Goal: Task Accomplishment & Management: Complete application form

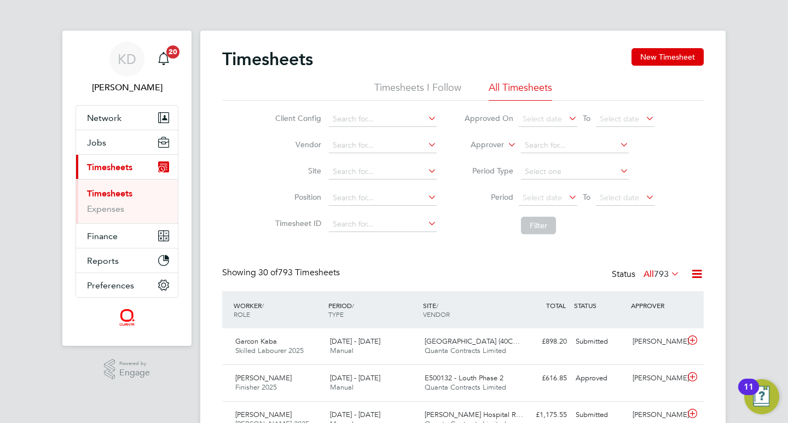
click at [120, 192] on link "Timesheets" at bounding box center [109, 193] width 45 height 10
click at [380, 379] on span "27 Sep - 3 Oct 2025" at bounding box center [355, 377] width 50 height 9
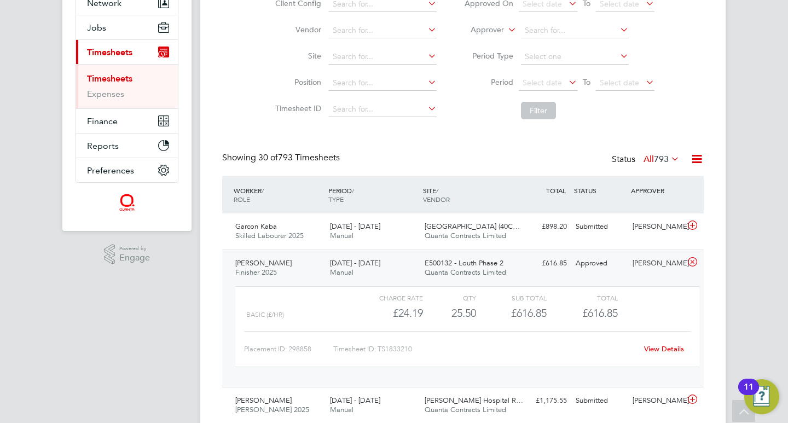
click at [661, 350] on link "View Details" at bounding box center [664, 348] width 40 height 9
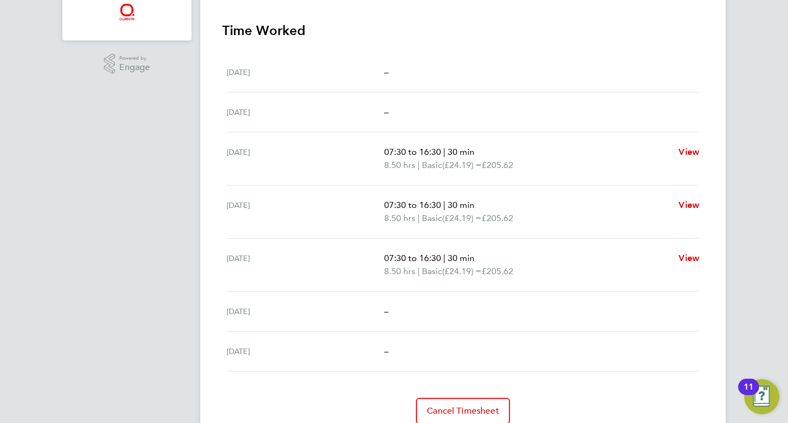
scroll to position [350, 0]
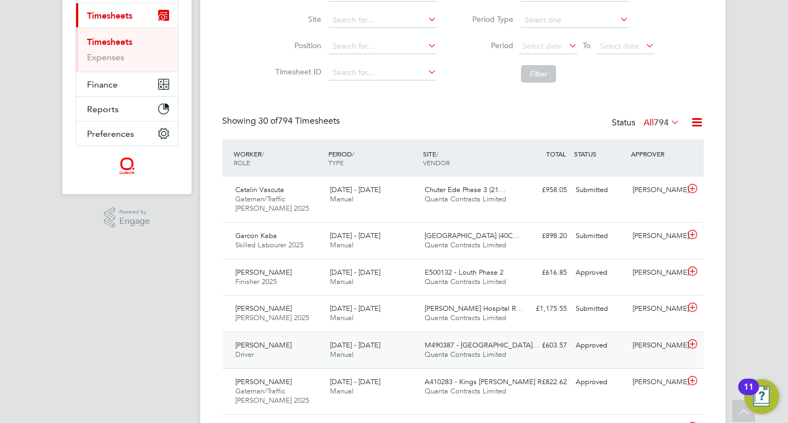
click at [402, 355] on div "27 Sep - 3 Oct 2025 Manual" at bounding box center [373, 350] width 95 height 27
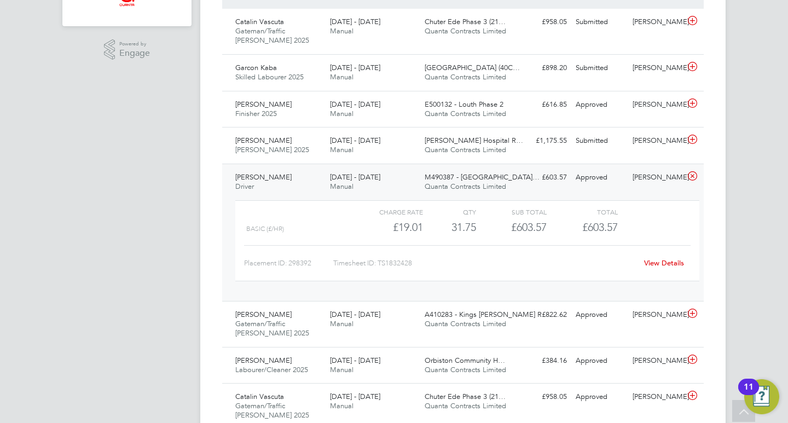
click at [657, 261] on link "View Details" at bounding box center [664, 262] width 40 height 9
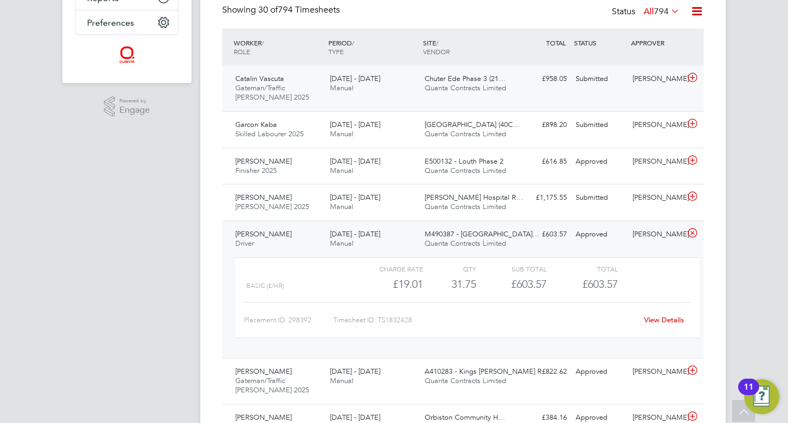
scroll to position [261, 0]
click at [414, 86] on div "[DATE] - [DATE] Manual" at bounding box center [373, 85] width 95 height 27
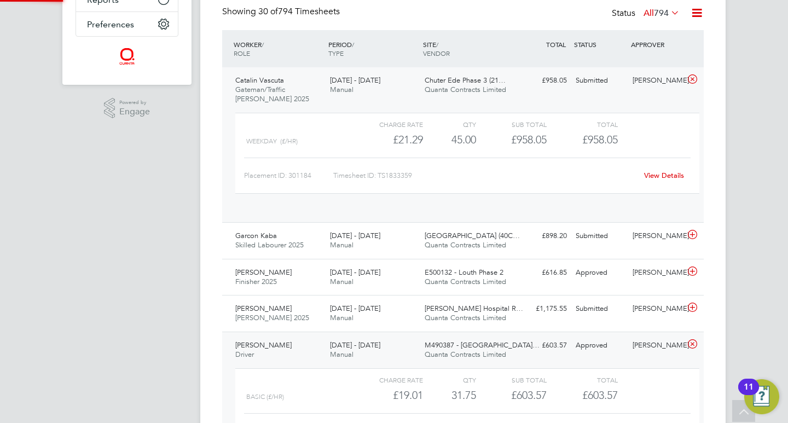
scroll to position [19, 107]
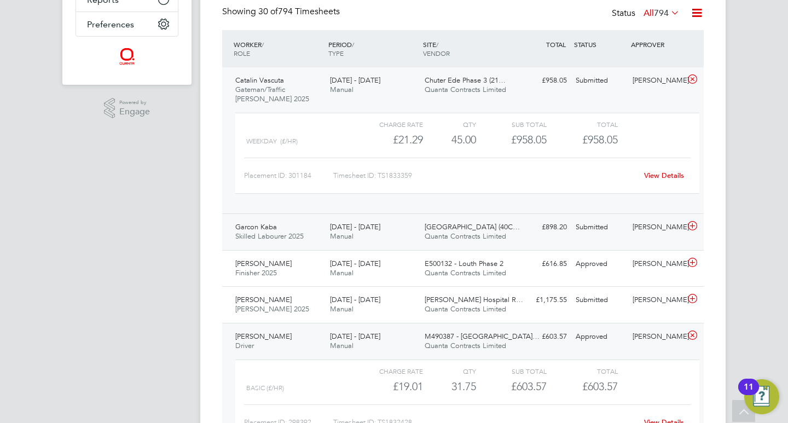
click at [421, 234] on div "Harrogate Hospital (40C… Quanta Contracts Limited" at bounding box center [467, 231] width 95 height 27
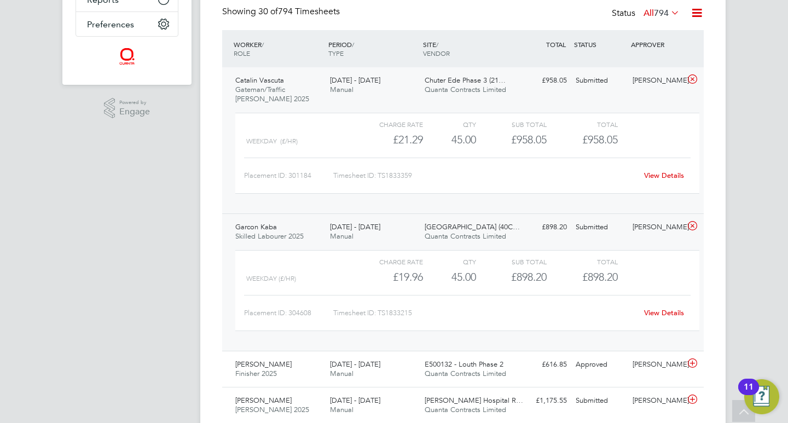
scroll to position [0, 0]
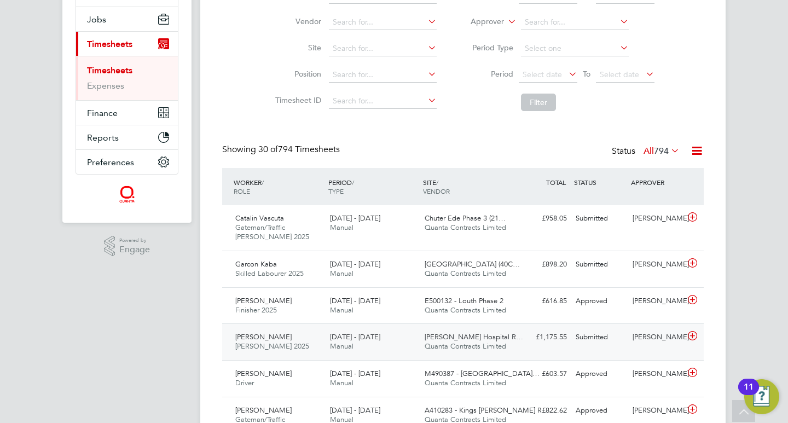
click at [357, 343] on div "[DATE] - [DATE] Manual" at bounding box center [373, 341] width 95 height 27
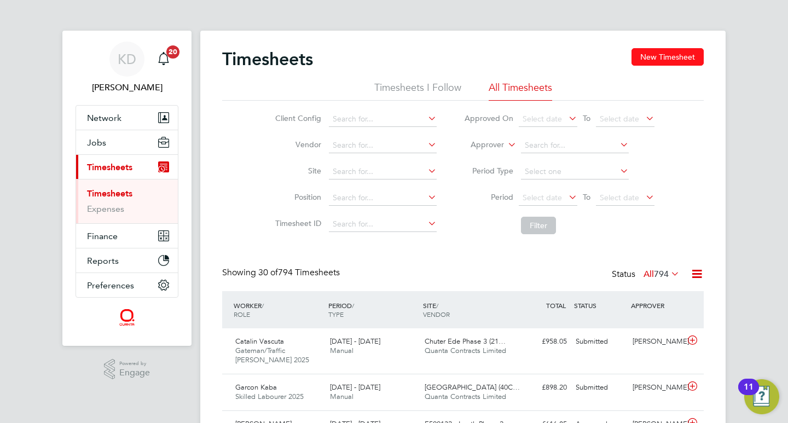
click at [665, 60] on button "New Timesheet" at bounding box center [667, 57] width 72 height 18
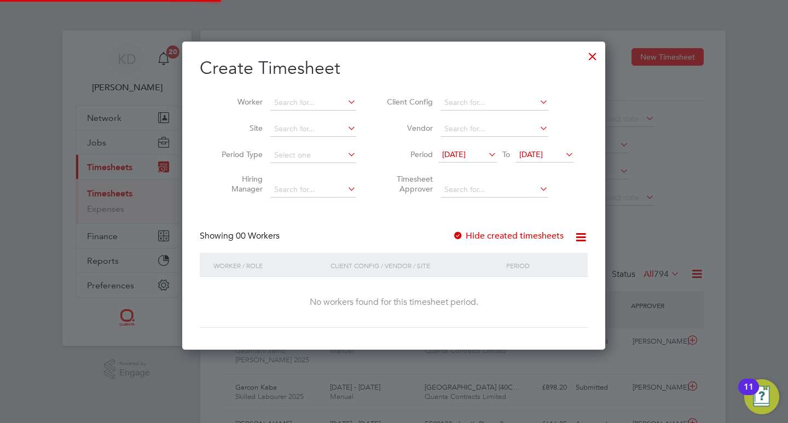
scroll to position [309, 424]
click at [563, 155] on icon at bounding box center [563, 154] width 0 height 15
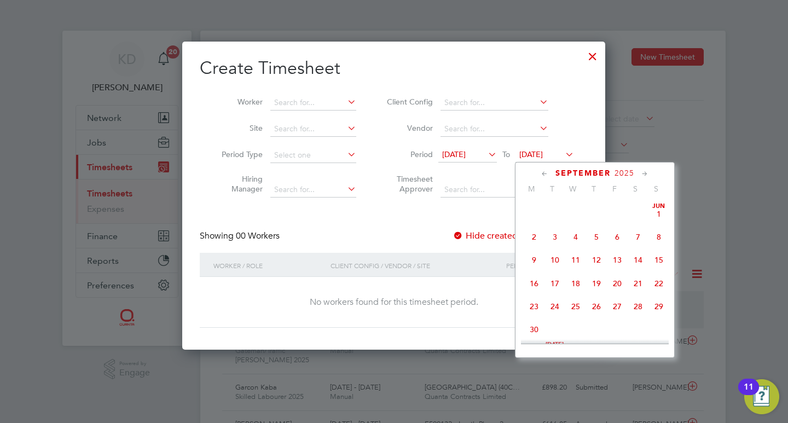
scroll to position [403, 0]
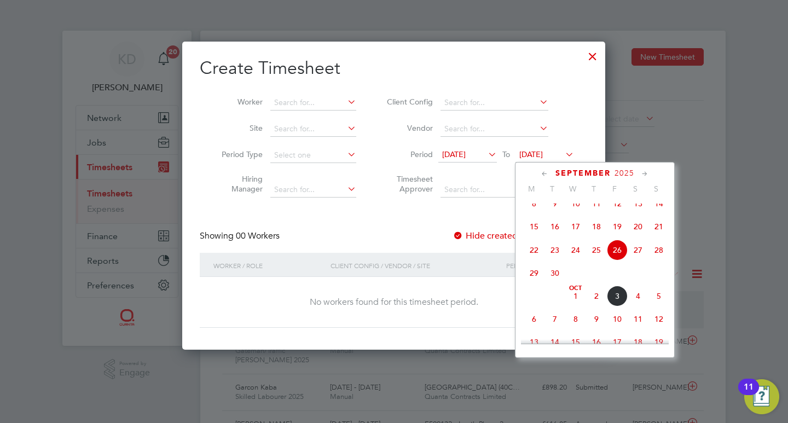
click at [614, 303] on span "3" at bounding box center [617, 296] width 21 height 21
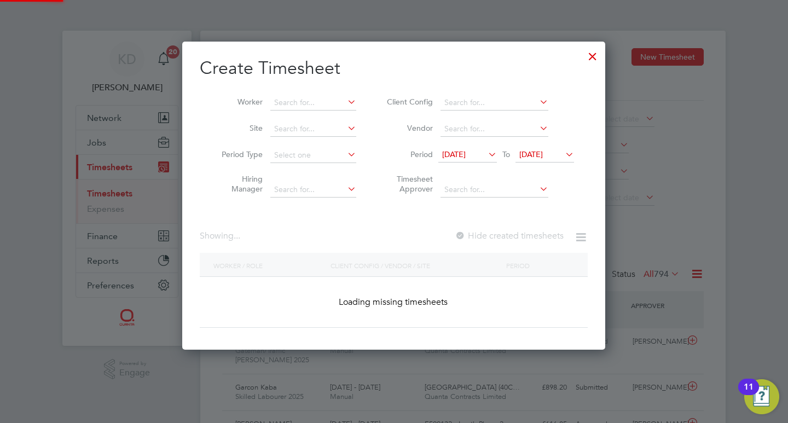
scroll to position [370, 424]
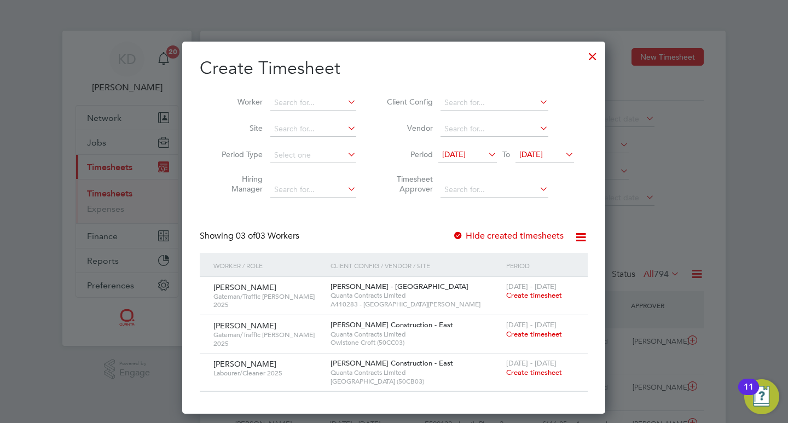
click at [533, 297] on span "Create timesheet" at bounding box center [534, 295] width 56 height 9
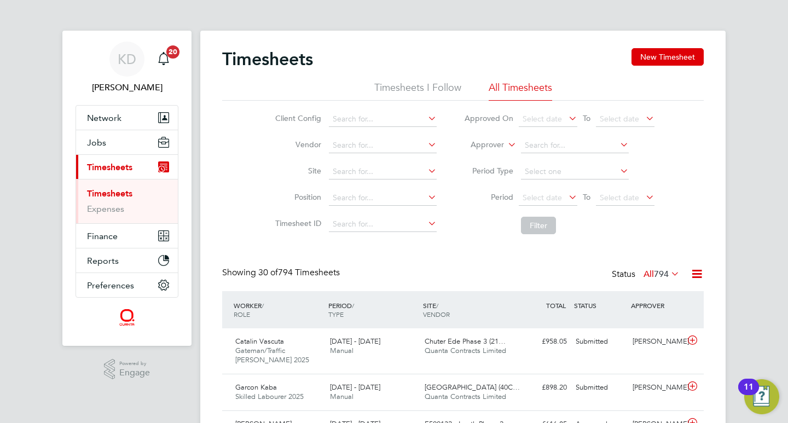
scroll to position [28, 95]
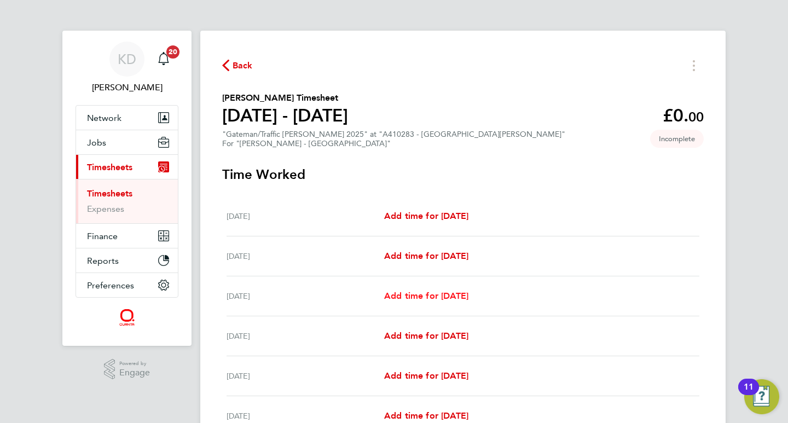
click at [432, 293] on span "Add time for [DATE]" at bounding box center [426, 296] width 84 height 10
select select "30"
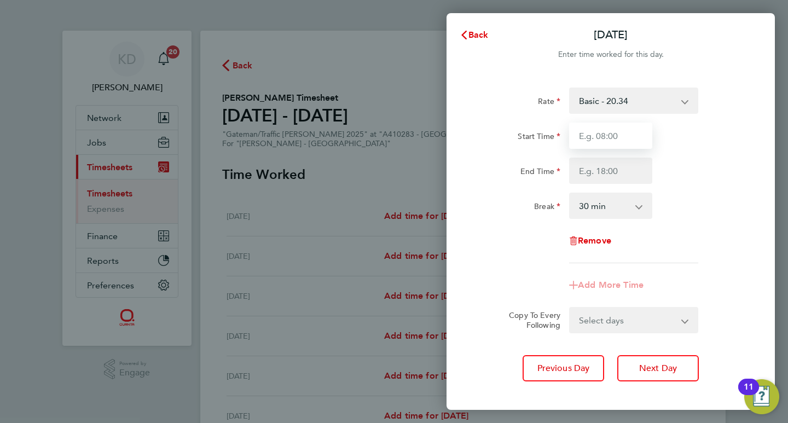
click at [585, 131] on input "Start Time" at bounding box center [610, 136] width 83 height 26
type input "07:30"
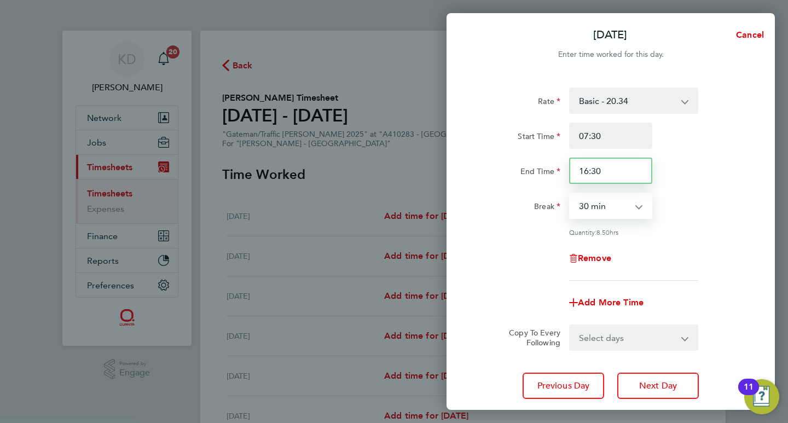
click at [608, 175] on input "16:30" at bounding box center [610, 171] width 83 height 26
type input "16:00"
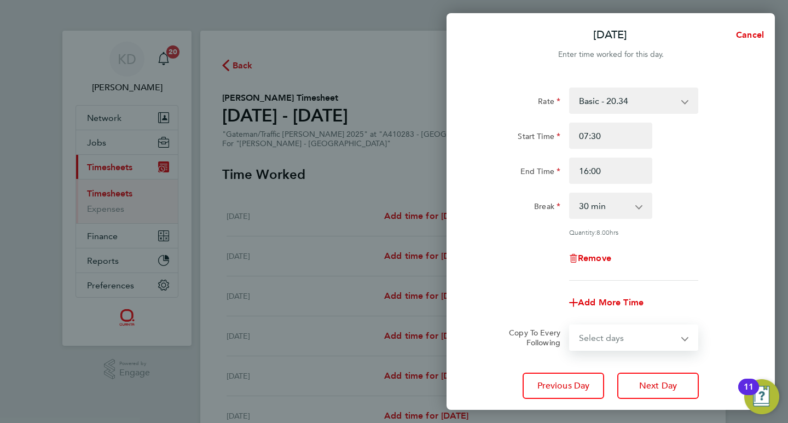
click at [644, 328] on select "Select days Day [DATE] [DATE] [DATE] [DATE]" at bounding box center [627, 338] width 115 height 24
select select "DAY"
click at [570, 326] on select "Select days Day [DATE] [DATE] [DATE] [DATE]" at bounding box center [627, 338] width 115 height 24
select select "[DATE]"
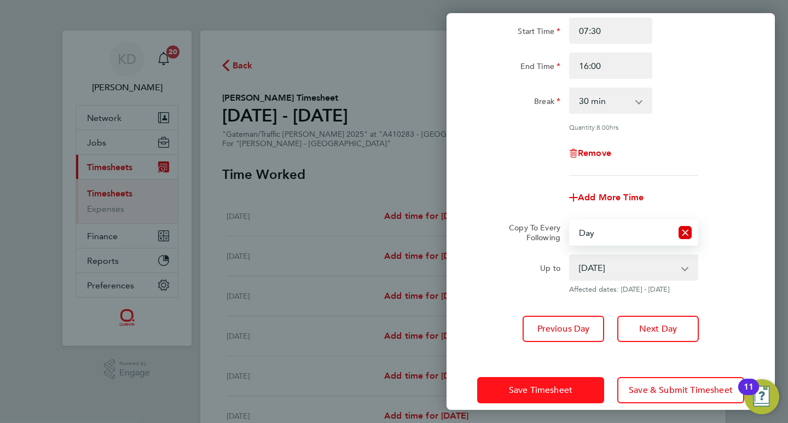
click at [555, 393] on span "Save Timesheet" at bounding box center [540, 390] width 63 height 11
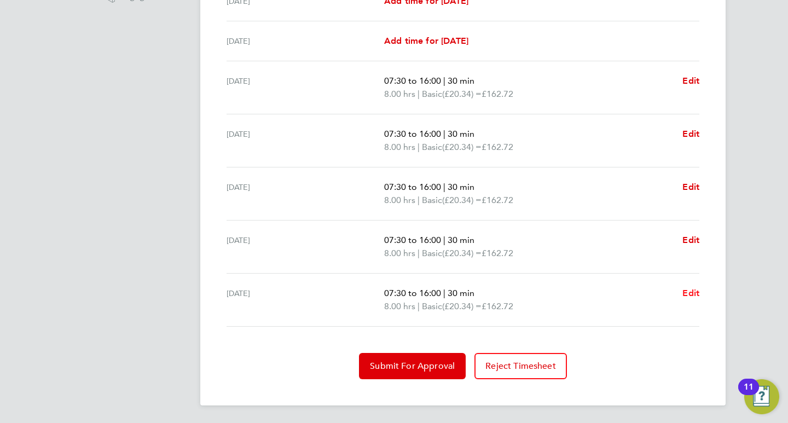
click at [684, 293] on span "Edit" at bounding box center [690, 293] width 17 height 10
select select "30"
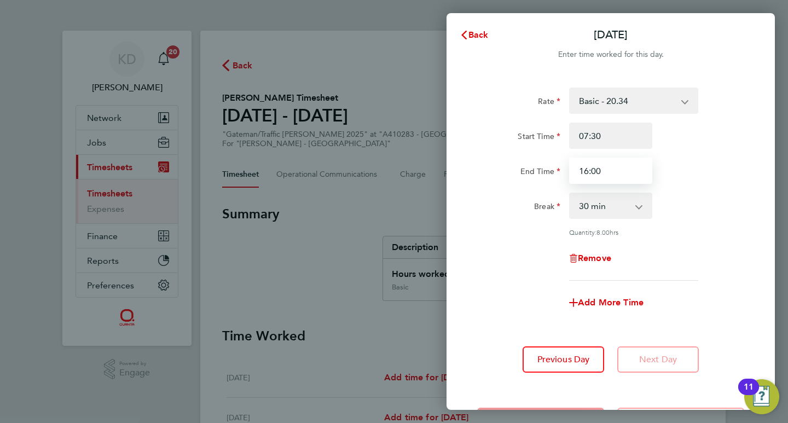
click at [612, 169] on input "16:00" at bounding box center [610, 171] width 83 height 26
type input "15:00"
click at [588, 301] on span "Add More Time" at bounding box center [611, 302] width 66 height 10
select select "null"
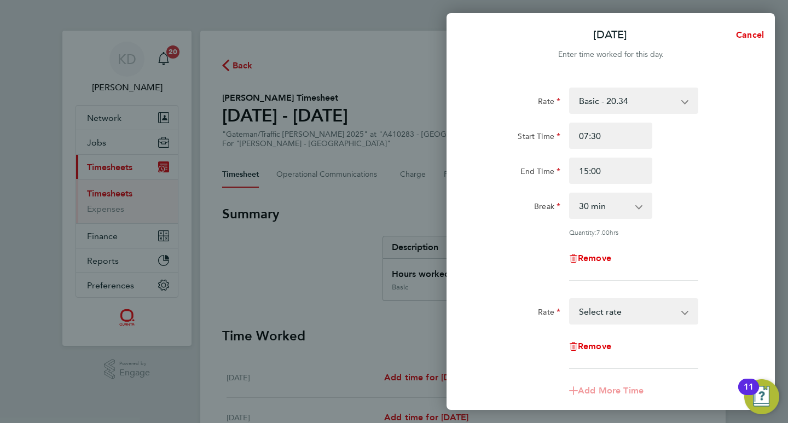
click at [587, 315] on select "Basic - 20.34 AWR OT1 - 29.36 AWR OT 2 - 38.39 Select rate" at bounding box center [627, 311] width 114 height 24
select select "30"
click at [590, 353] on input "Start Time" at bounding box center [610, 346] width 83 height 26
type input "15:00"
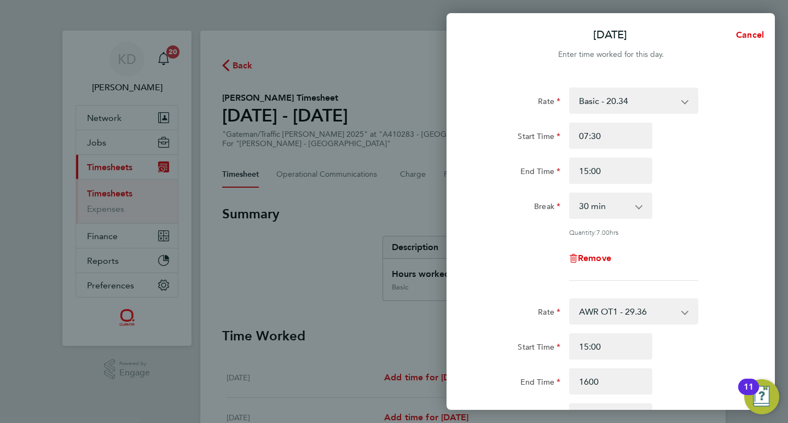
type input "16:00"
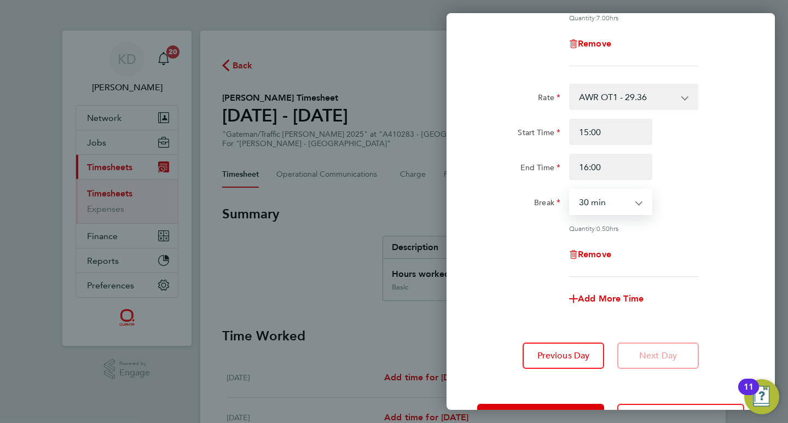
click at [643, 200] on app-icon-cross-button at bounding box center [644, 202] width 13 height 24
click at [636, 200] on select "0 min 15 min 30 min 45 min" at bounding box center [604, 202] width 68 height 24
select select "0"
click at [570, 190] on select "0 min 15 min 30 min 45 min" at bounding box center [604, 202] width 68 height 24
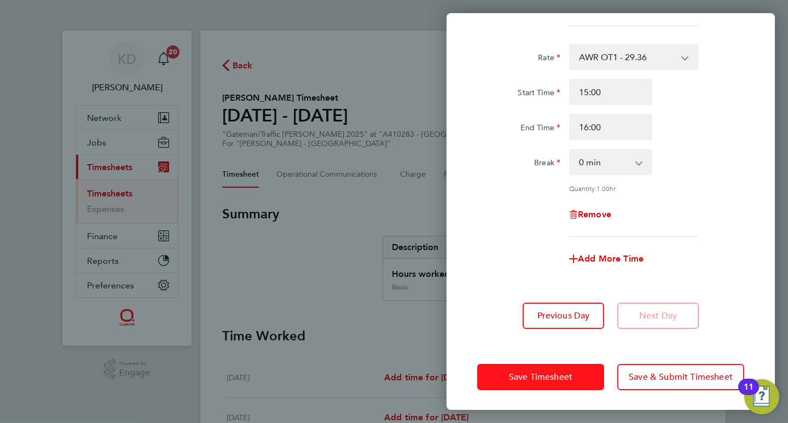
click at [525, 373] on span "Save Timesheet" at bounding box center [540, 377] width 63 height 11
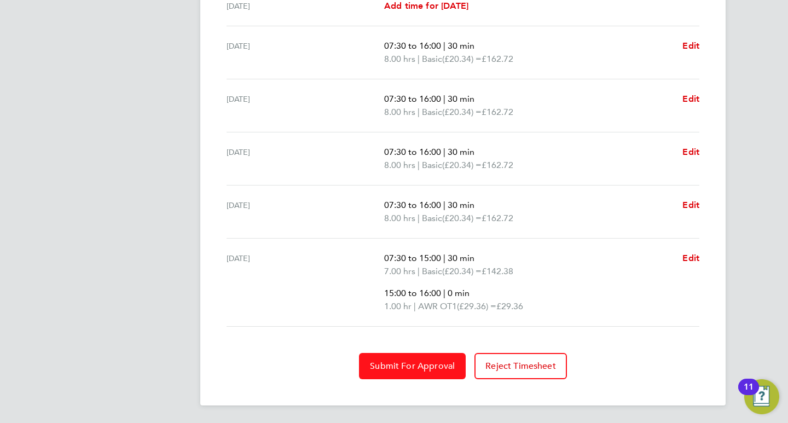
click at [426, 369] on span "Submit For Approval" at bounding box center [412, 366] width 85 height 11
